Goal: Information Seeking & Learning: Find contact information

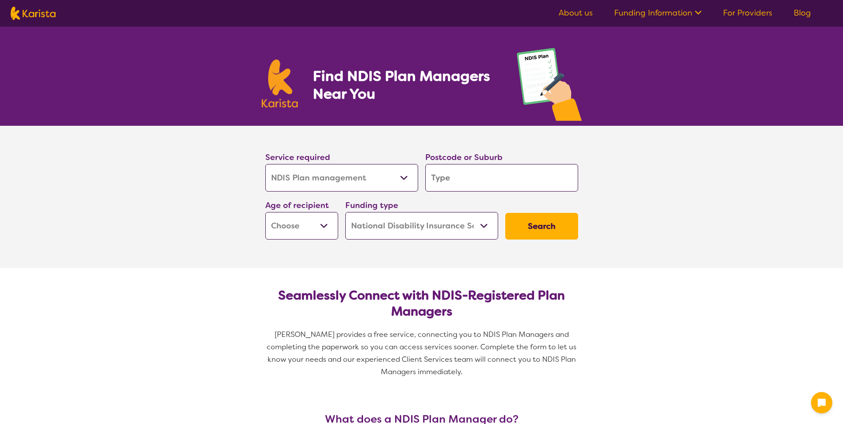
select select "NDIS Plan management"
select select "NDIS"
select select "NDIS Plan management"
select select "NDIS"
type input "4"
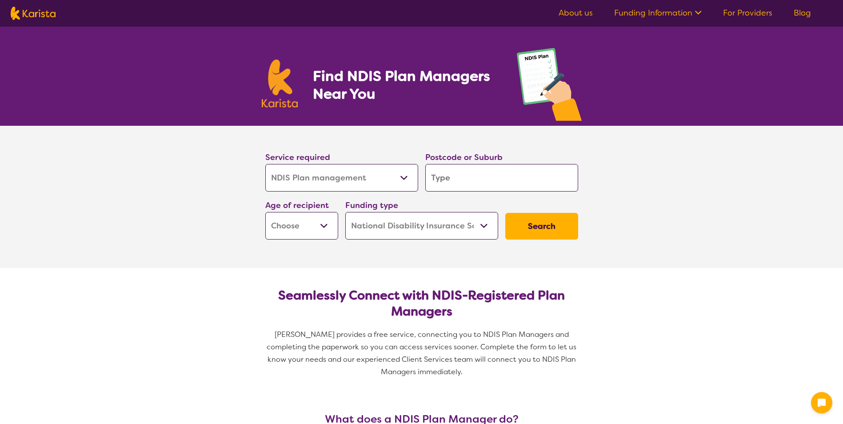
type input "4"
type input "46"
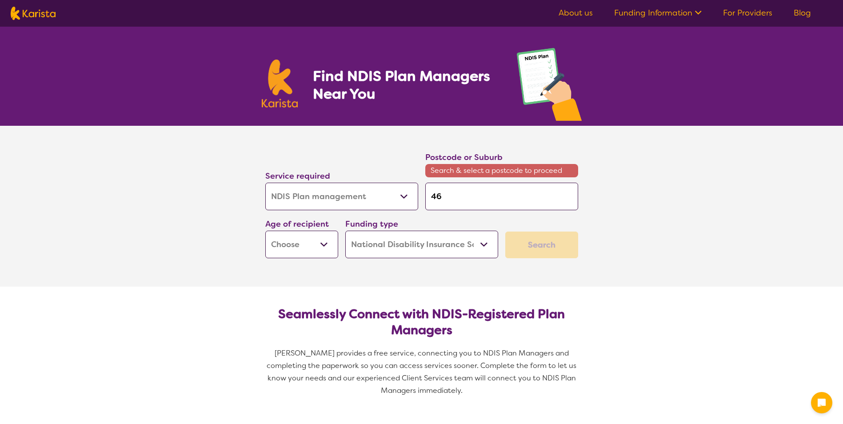
type input "467"
type input "4670"
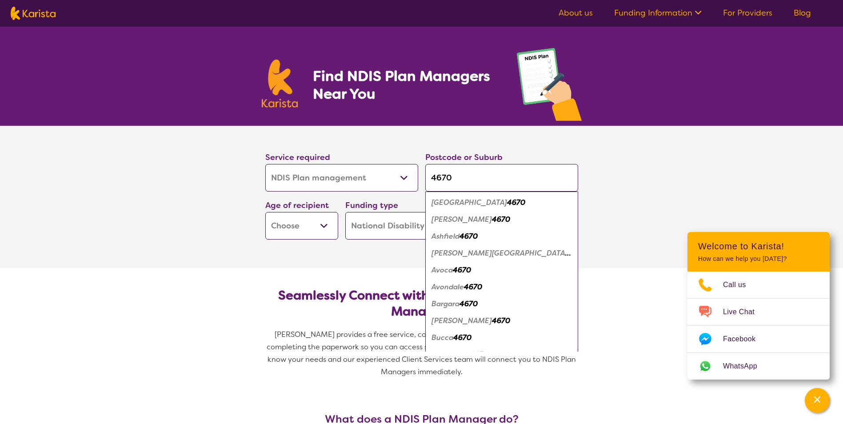
scroll to position [44, 0]
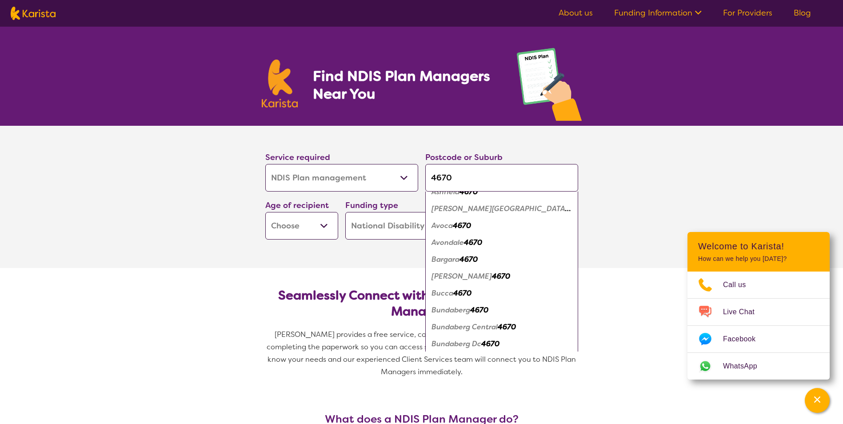
type input "4670"
click at [458, 309] on em "Bundaberg" at bounding box center [451, 309] width 39 height 9
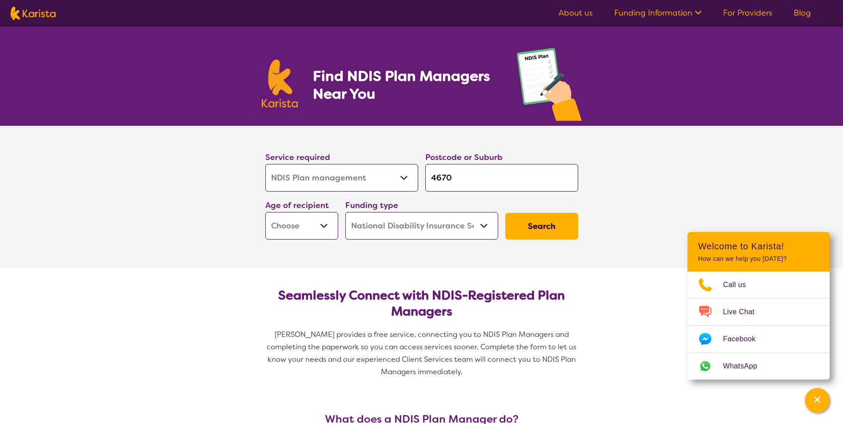
click at [335, 182] on select "Allied Health Assistant Assessment ([MEDICAL_DATA] or [MEDICAL_DATA]) Behaviour…" at bounding box center [341, 178] width 153 height 28
click at [321, 231] on select "Early Childhood - 0 to 9 Child - 10 to 11 Adolescent - 12 to 17 Adult - 18 to 6…" at bounding box center [301, 226] width 73 height 28
select select "AD"
click at [265, 212] on select "Early Childhood - 0 to 9 Child - 10 to 11 Adolescent - 12 to 17 Adult - 18 to 6…" at bounding box center [301, 226] width 73 height 28
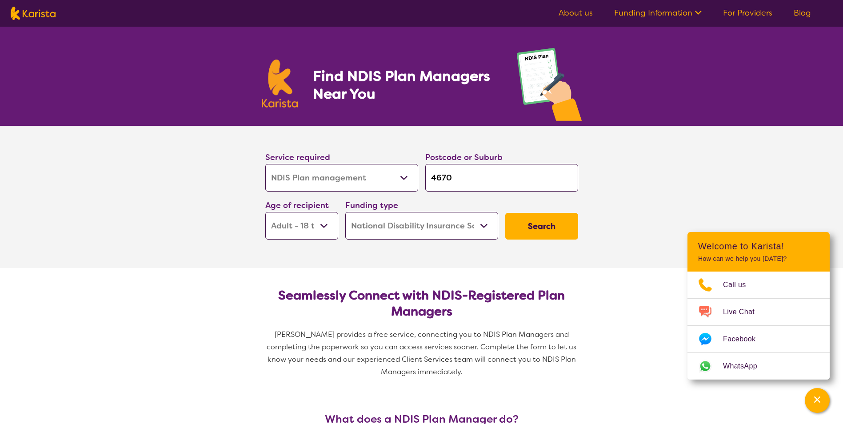
select select "AD"
click at [418, 223] on select "Home Care Package (HCP) National Disability Insurance Scheme (NDIS) I don't know" at bounding box center [421, 226] width 153 height 28
click at [547, 228] on button "Search" at bounding box center [541, 226] width 73 height 27
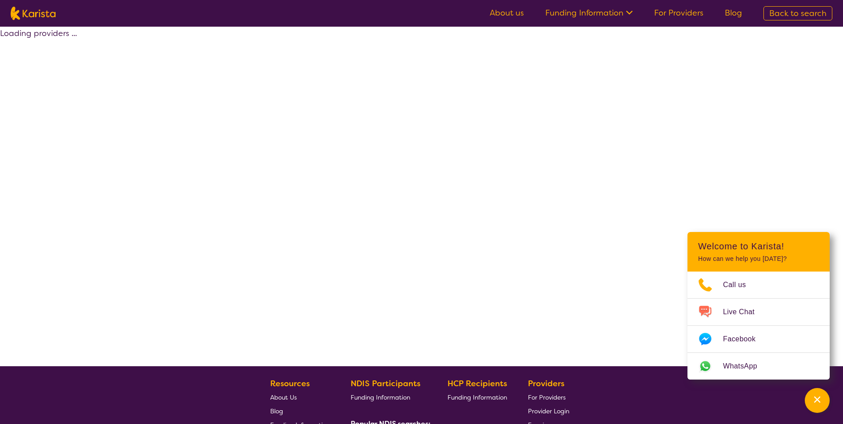
select select "by_score"
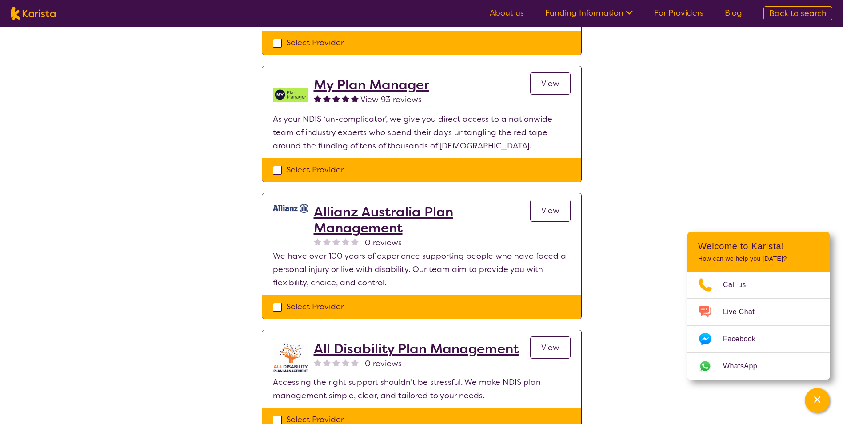
scroll to position [711, 0]
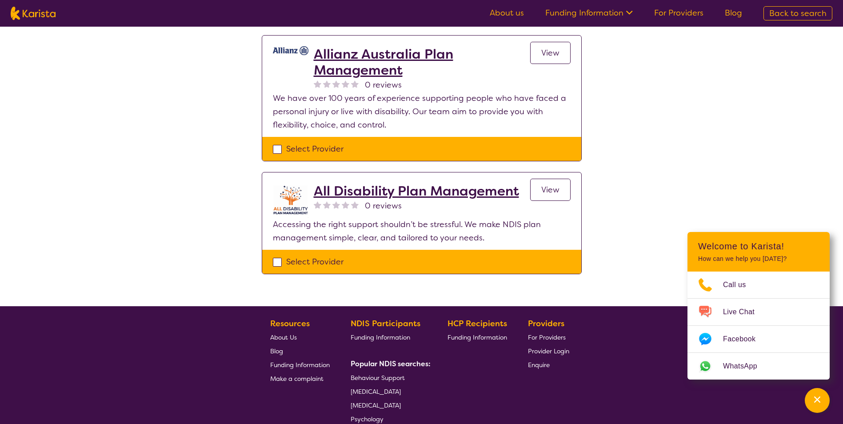
click at [396, 191] on h2 "All Disability Plan Management" at bounding box center [416, 191] width 205 height 16
